Goal: Information Seeking & Learning: Learn about a topic

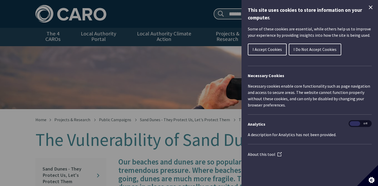
scroll to position [42, 0]
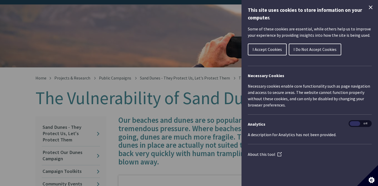
click at [278, 47] on span "I Accept Cookies" at bounding box center [267, 49] width 29 height 5
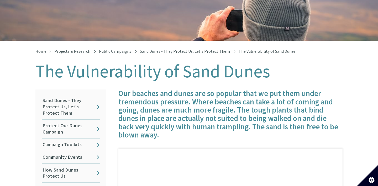
scroll to position [69, 0]
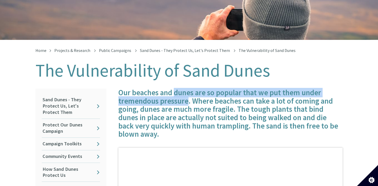
drag, startPoint x: 175, startPoint y: 89, endPoint x: 187, endPoint y: 98, distance: 15.3
click at [187, 98] on h4 "Our beaches and dunes are so popular that we put them under tremendous pressure…" at bounding box center [230, 114] width 224 height 50
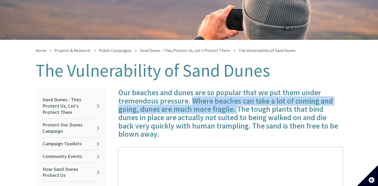
drag, startPoint x: 191, startPoint y: 97, endPoint x: 237, endPoint y: 102, distance: 45.4
click at [237, 102] on h4 "Our beaches and dunes are so popular that we put them under tremendous pressure…" at bounding box center [230, 114] width 224 height 50
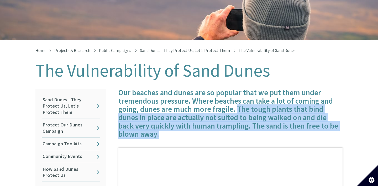
drag, startPoint x: 237, startPoint y: 102, endPoint x: 235, endPoint y: 129, distance: 27.1
click at [235, 129] on h4 "Our beaches and dunes are so popular that we put them under tremendous pressure…" at bounding box center [230, 114] width 224 height 50
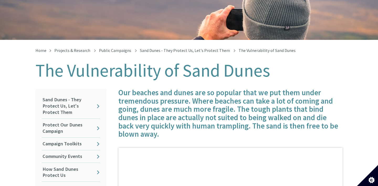
drag, startPoint x: 235, startPoint y: 129, endPoint x: 315, endPoint y: 131, distance: 80.7
click at [315, 131] on h4 "Our beaches and dunes are so popular that we put them under tremendous pressure…" at bounding box center [230, 114] width 224 height 50
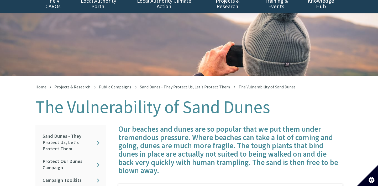
scroll to position [0, 0]
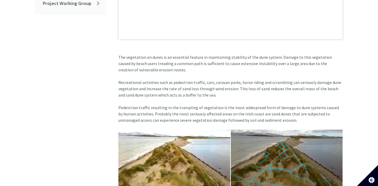
scroll to position [316, 0]
